Goal: Check status: Check status

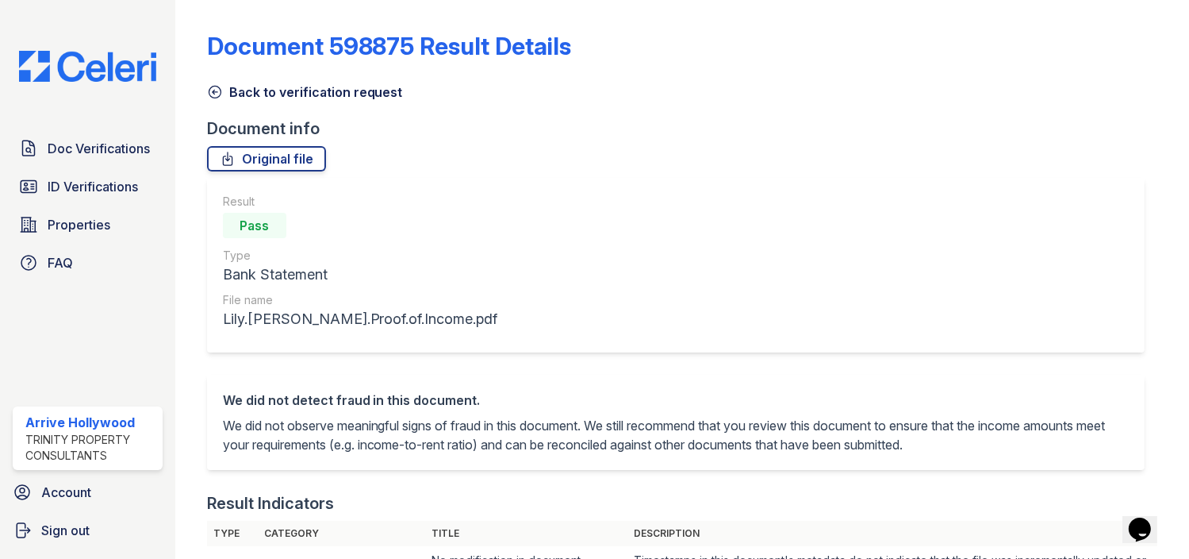
click at [209, 92] on icon at bounding box center [215, 92] width 16 height 16
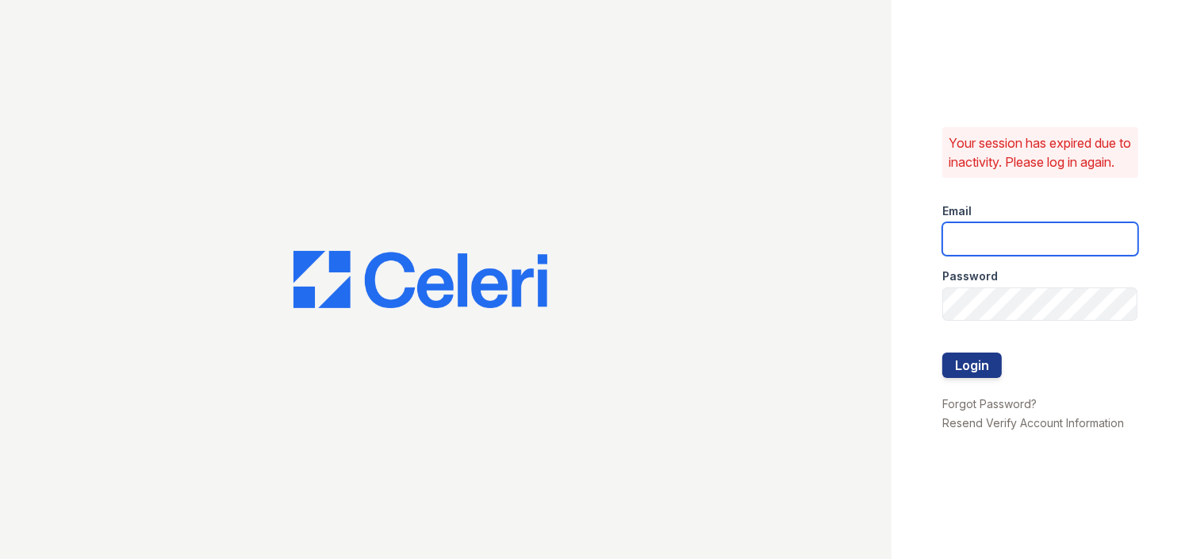
click at [1007, 235] on input "email" at bounding box center [1040, 238] width 196 height 33
type input "arrivehollywood@trinity-pm.com"
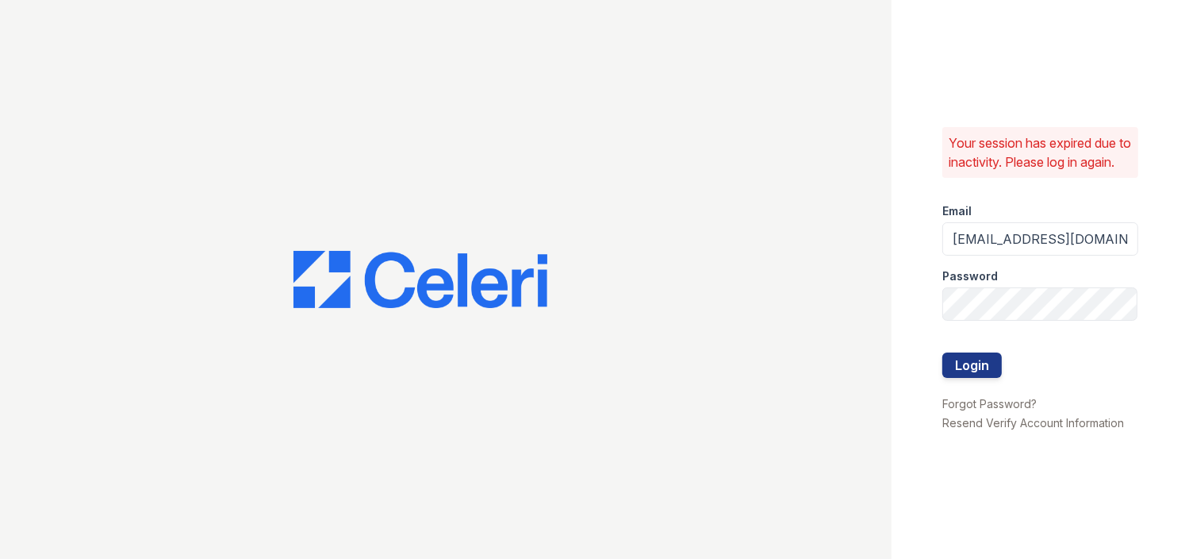
click at [942, 316] on div "Your session has expired due to inactivity. Please log in again. Email arriveho…" at bounding box center [1041, 279] width 298 height 559
click at [942, 352] on button "Login" at bounding box center [972, 364] width 60 height 25
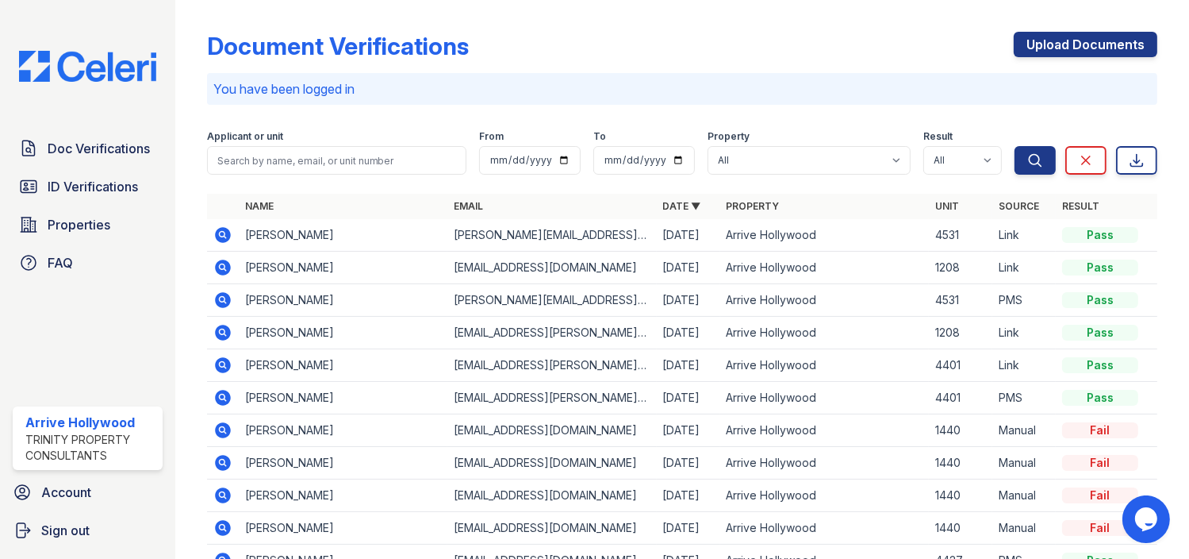
click at [225, 271] on icon at bounding box center [223, 267] width 16 height 16
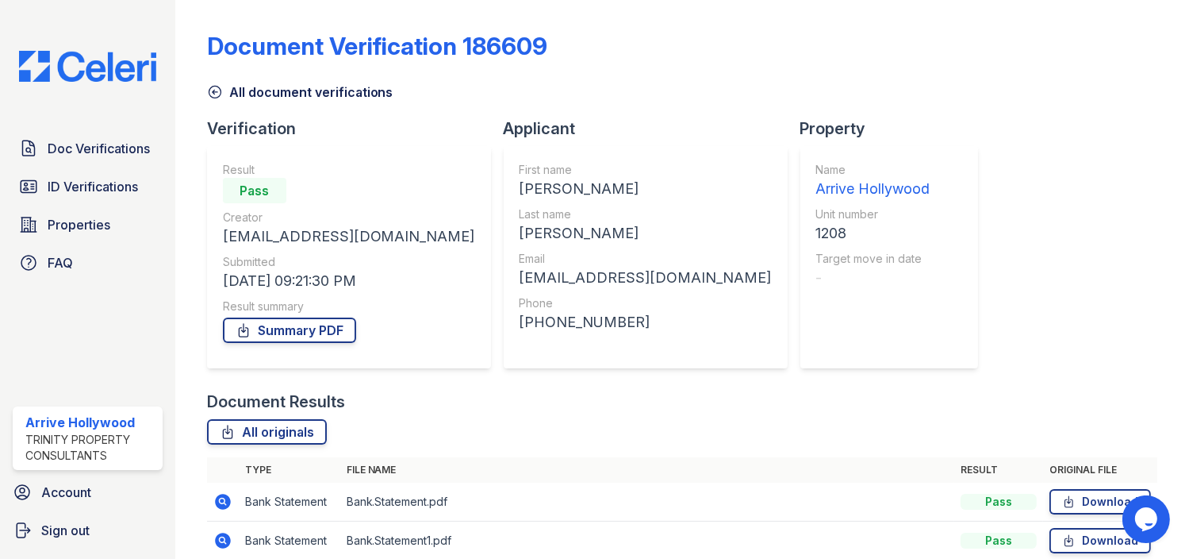
scroll to position [148, 0]
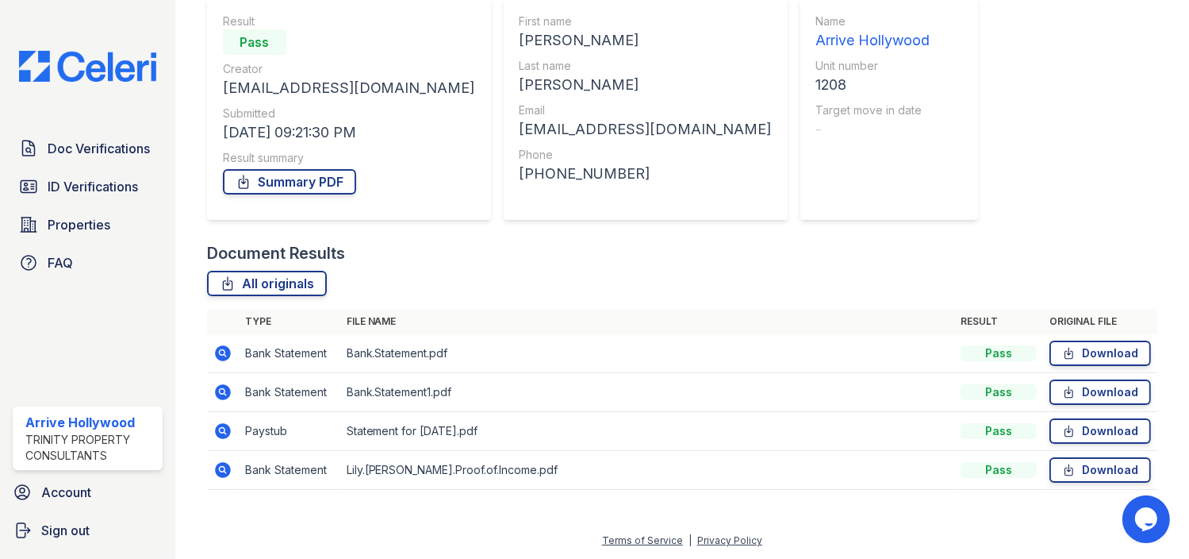
click at [221, 467] on icon at bounding box center [222, 468] width 4 height 4
